Goal: Obtain resource: Obtain resource

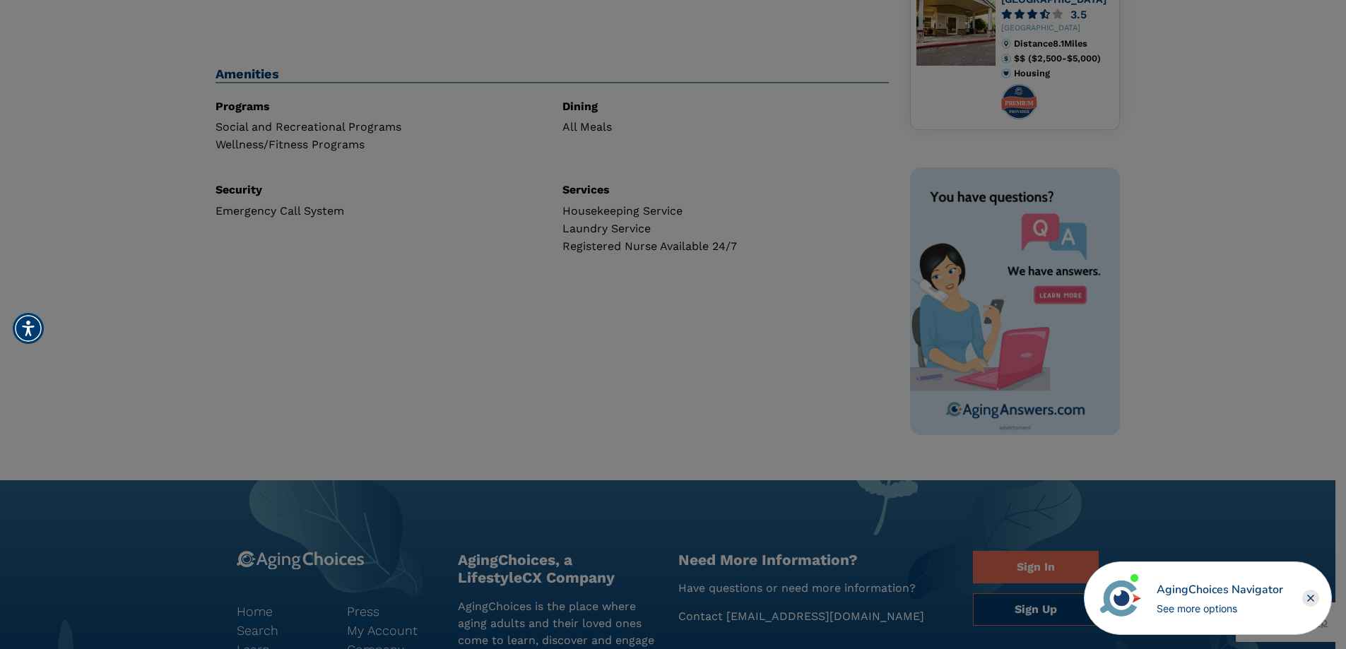
scroll to position [565, 0]
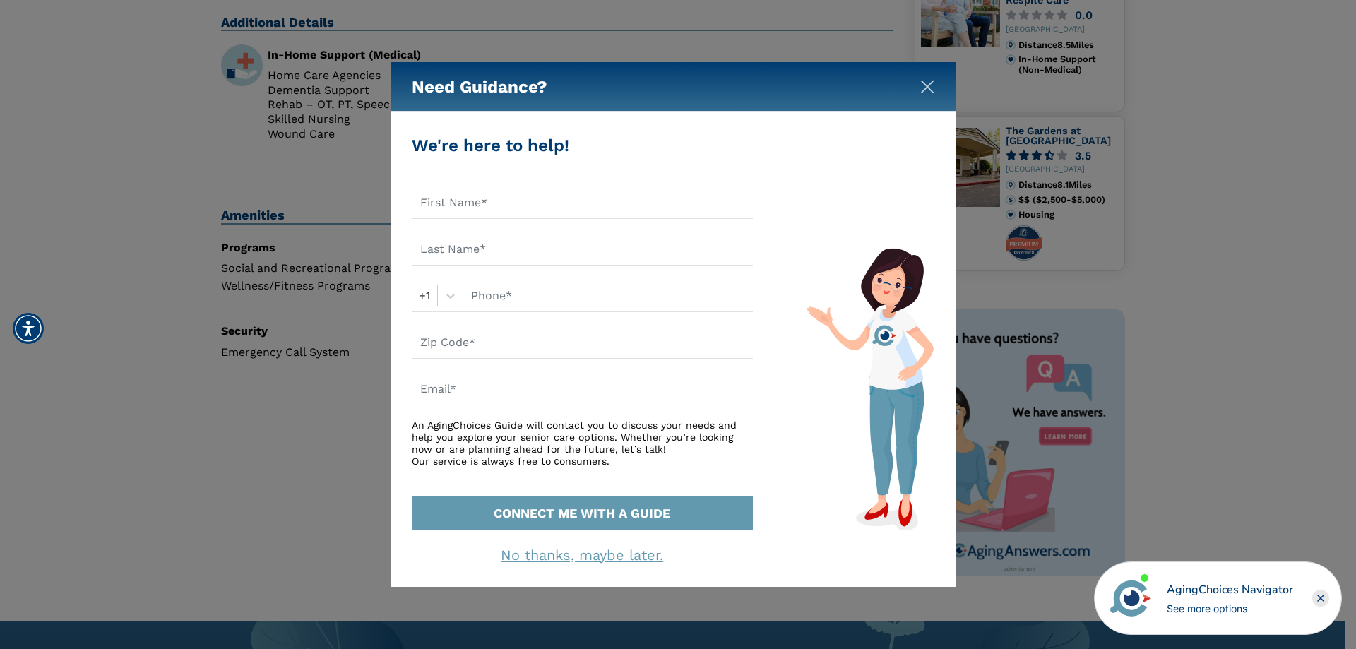
click at [923, 85] on img "Close" at bounding box center [928, 87] width 14 height 14
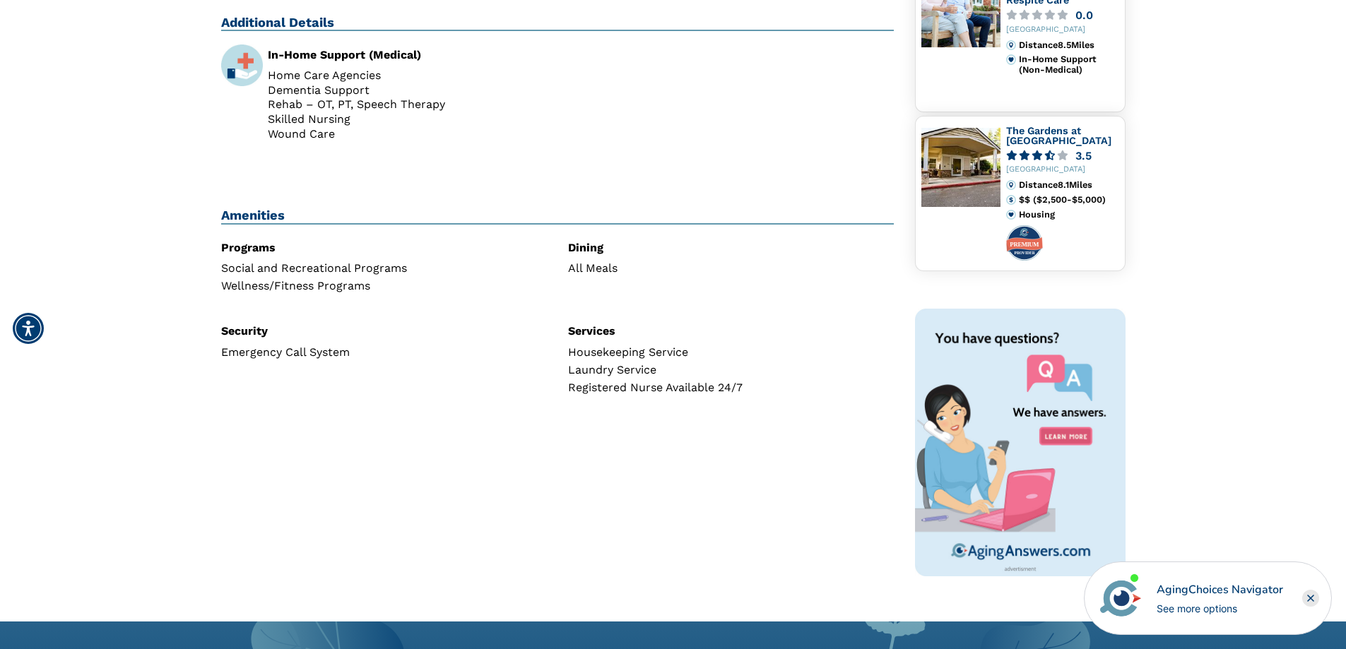
click at [313, 263] on div "Social and Recreational Programs" at bounding box center [384, 268] width 326 height 11
click at [313, 280] on div "Wellness/Fitness Programs" at bounding box center [384, 285] width 326 height 11
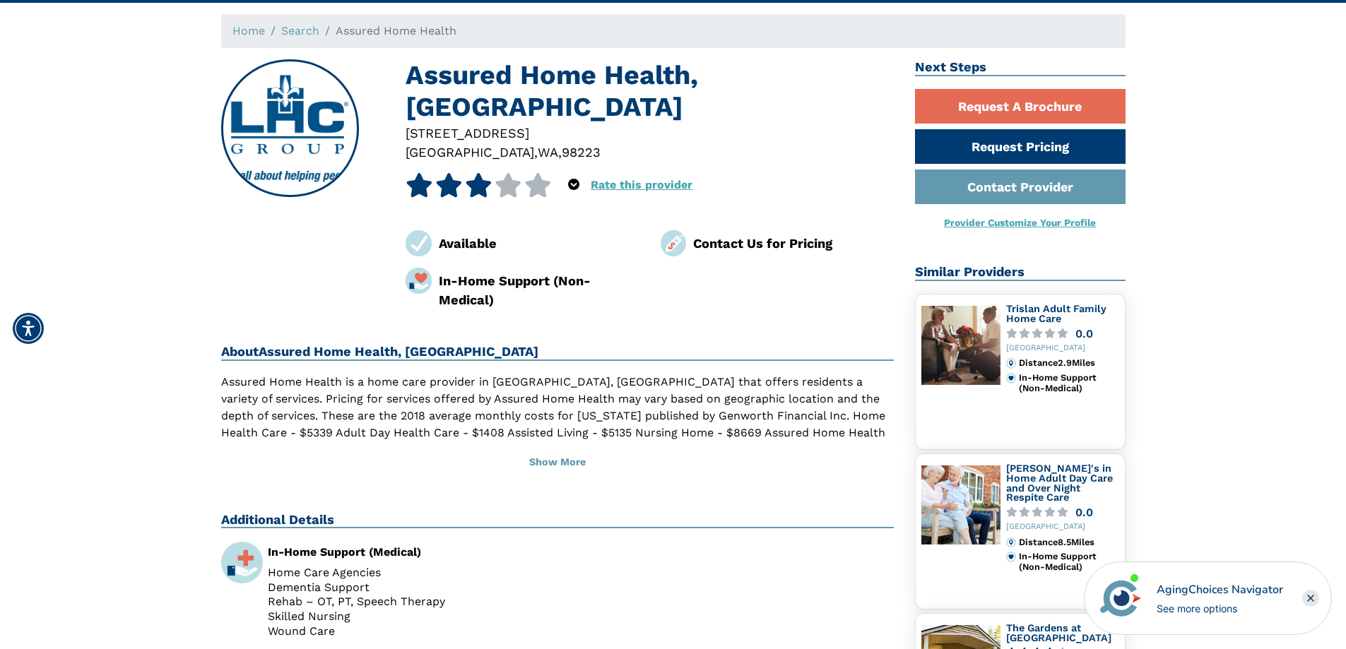
scroll to position [0, 0]
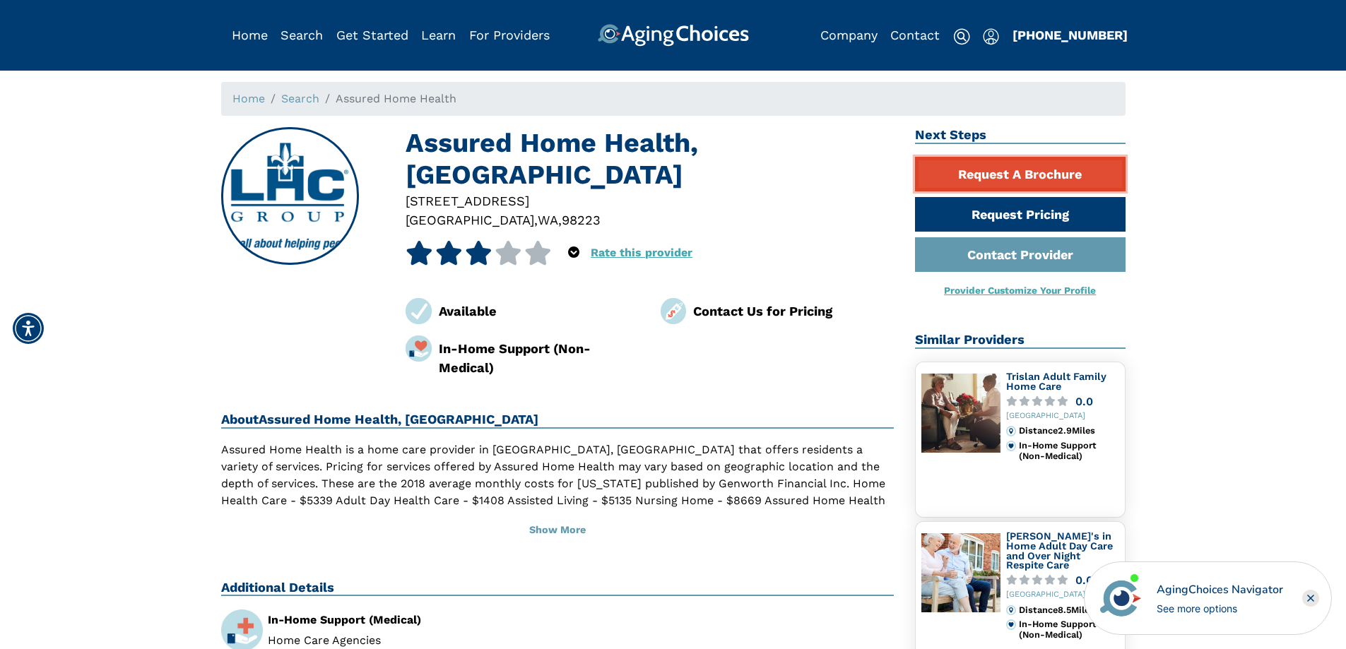
click at [954, 184] on link "Request A Brochure" at bounding box center [1020, 174] width 211 height 35
